Goal: Check status: Check status

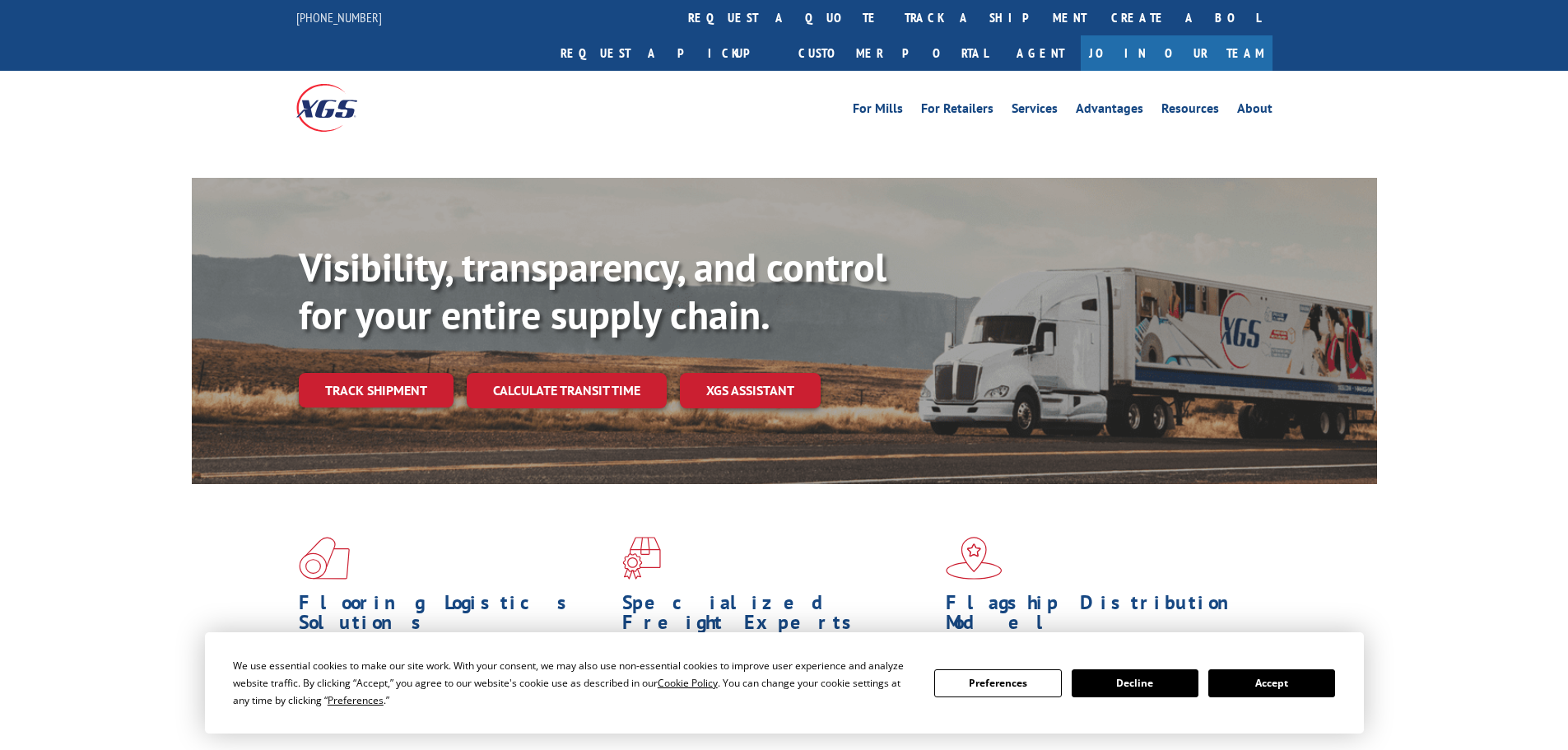
click at [364, 363] on div "Visibility, transparency, and control for your entire supply chain. Track shipm…" at bounding box center [837, 359] width 1078 height 230
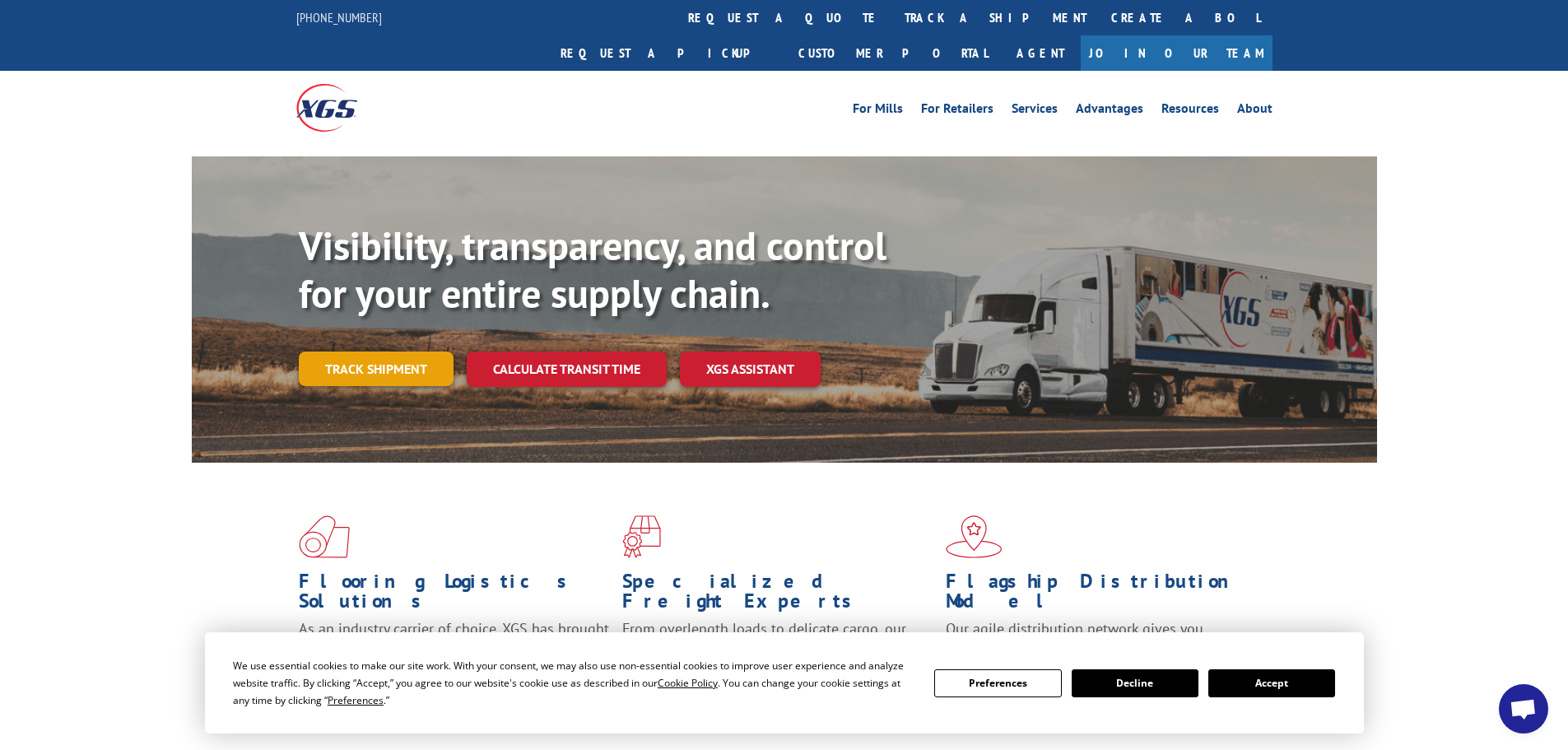
click at [324, 352] on link "Track shipment" at bounding box center [375, 369] width 154 height 34
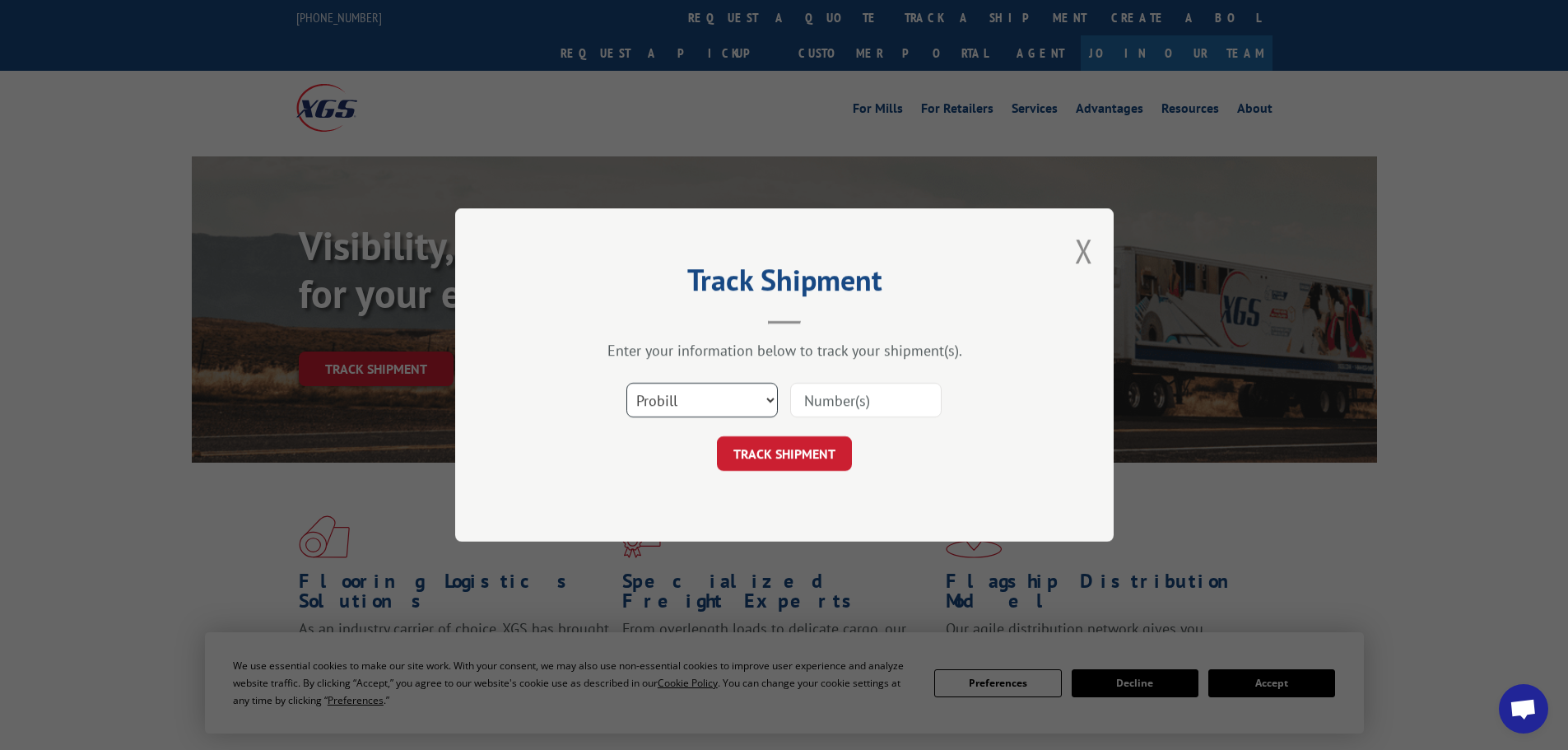
drag, startPoint x: 747, startPoint y: 403, endPoint x: 739, endPoint y: 415, distance: 14.4
click at [747, 403] on select "Select category... Probill BOL PO" at bounding box center [701, 399] width 151 height 34
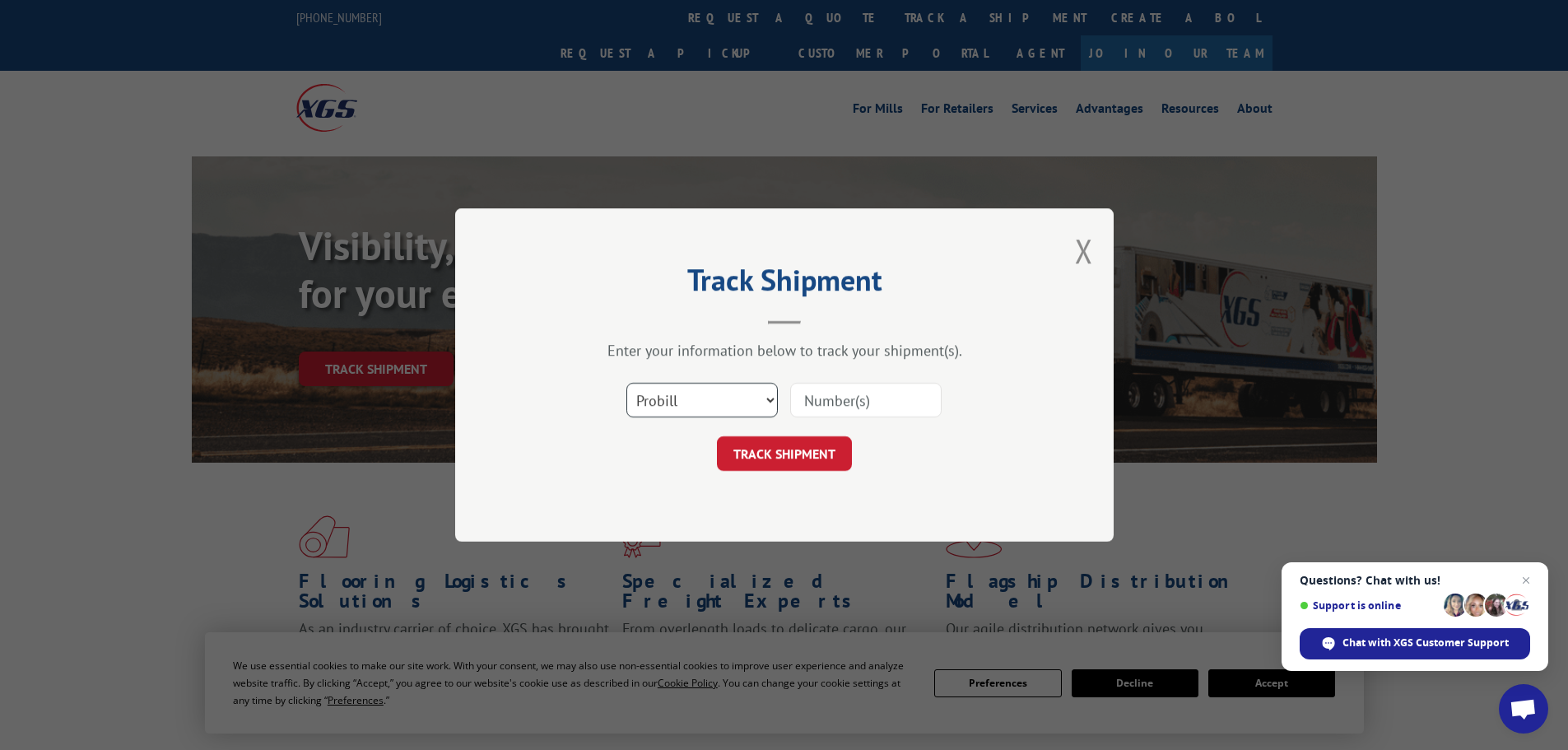
select select "po"
click at [626, 382] on select "Select category... Probill BOL PO" at bounding box center [701, 399] width 151 height 34
click at [831, 398] on input at bounding box center [866, 399] width 151 height 34
type input "14546058"
click at [717, 436] on button "TRACK SHIPMENT" at bounding box center [784, 453] width 135 height 34
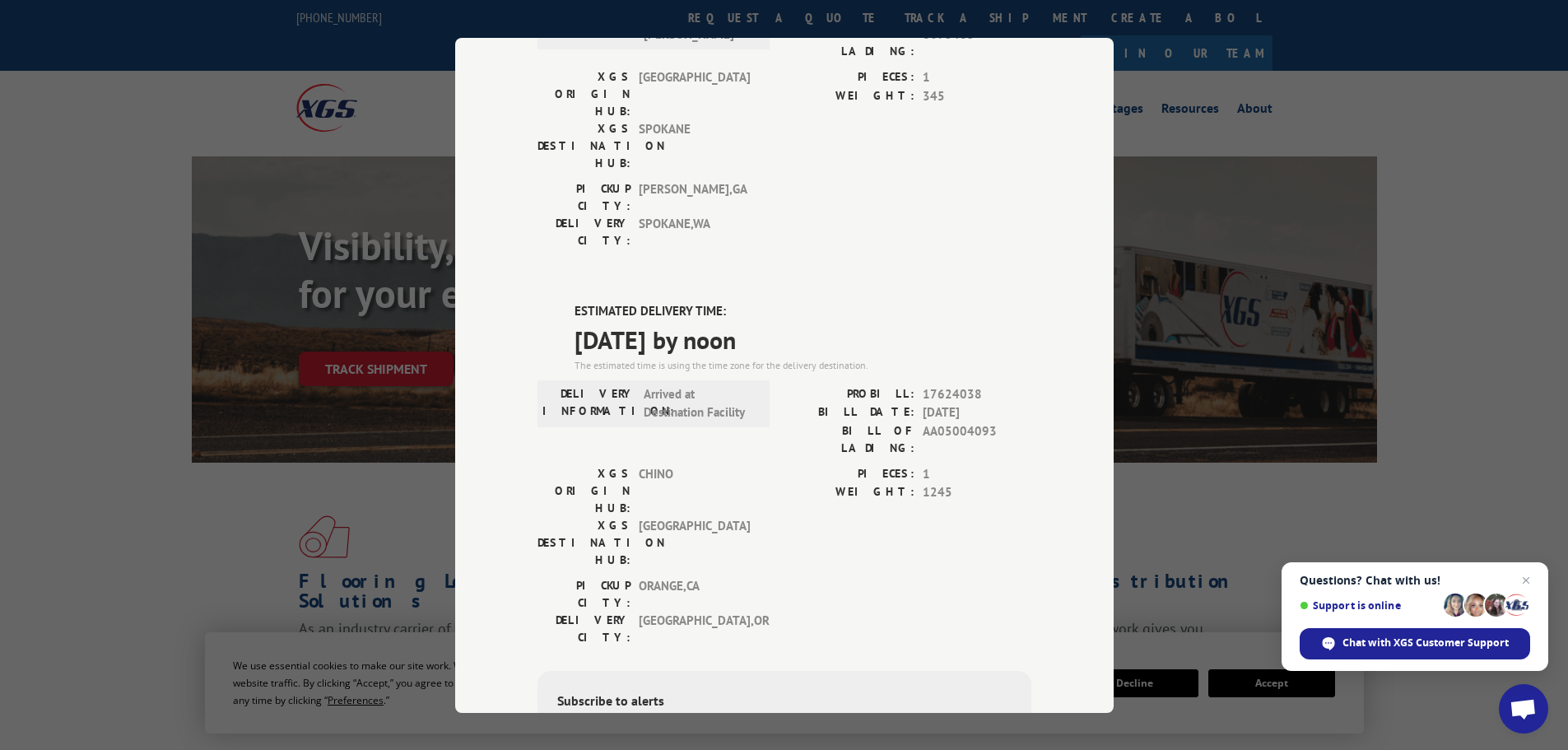
scroll to position [600, 0]
